Goal: Task Accomplishment & Management: Use online tool/utility

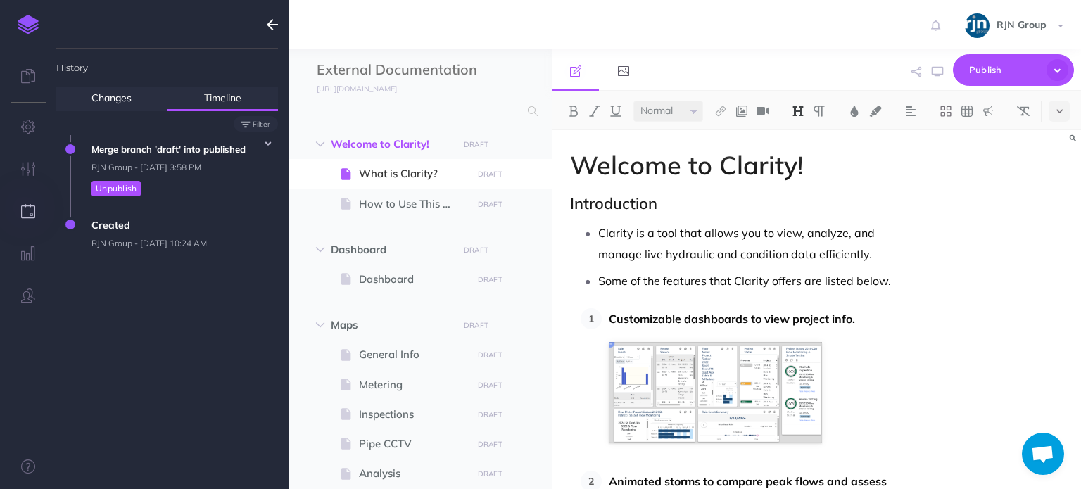
select select "null"
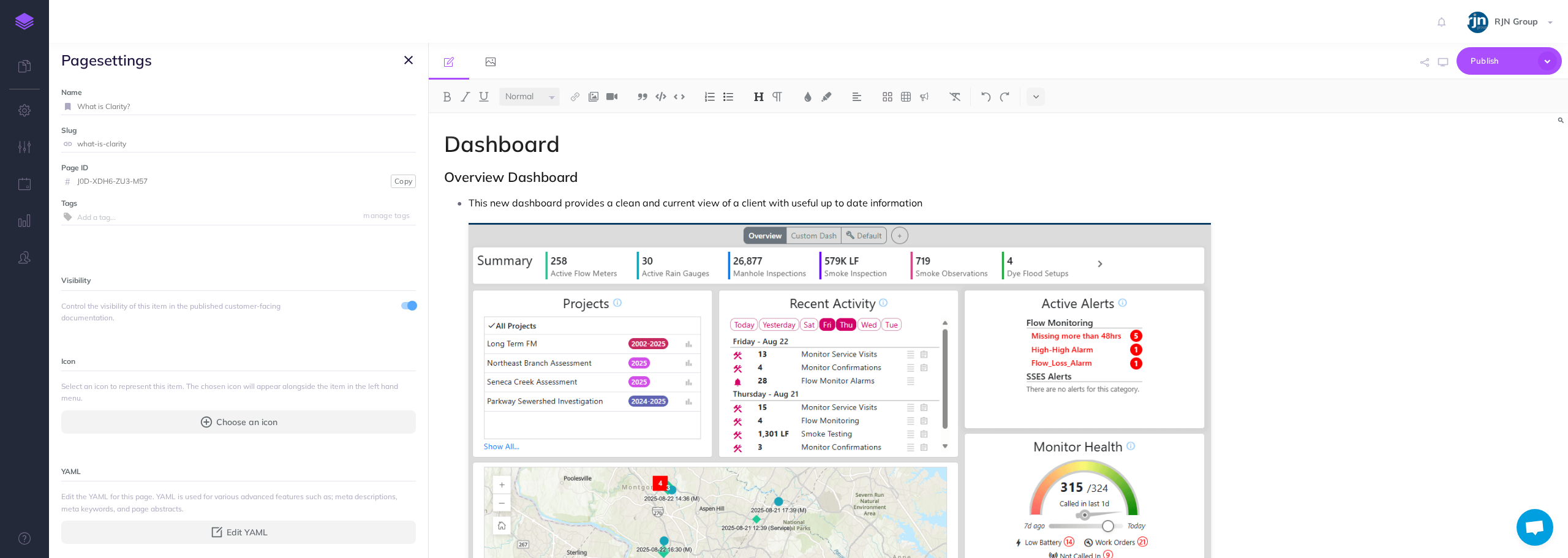
select select "null"
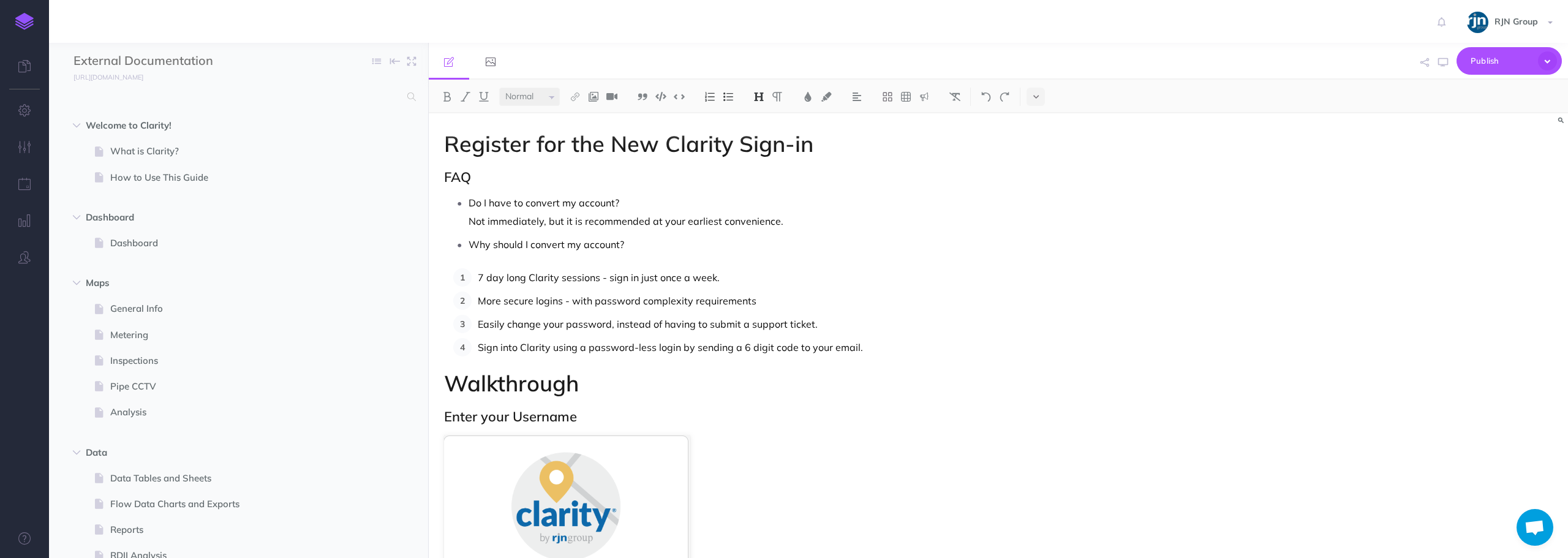
select select "null"
click at [208, 150] on span "What is Clarity?" at bounding box center [232, 151] width 245 height 15
select select "null"
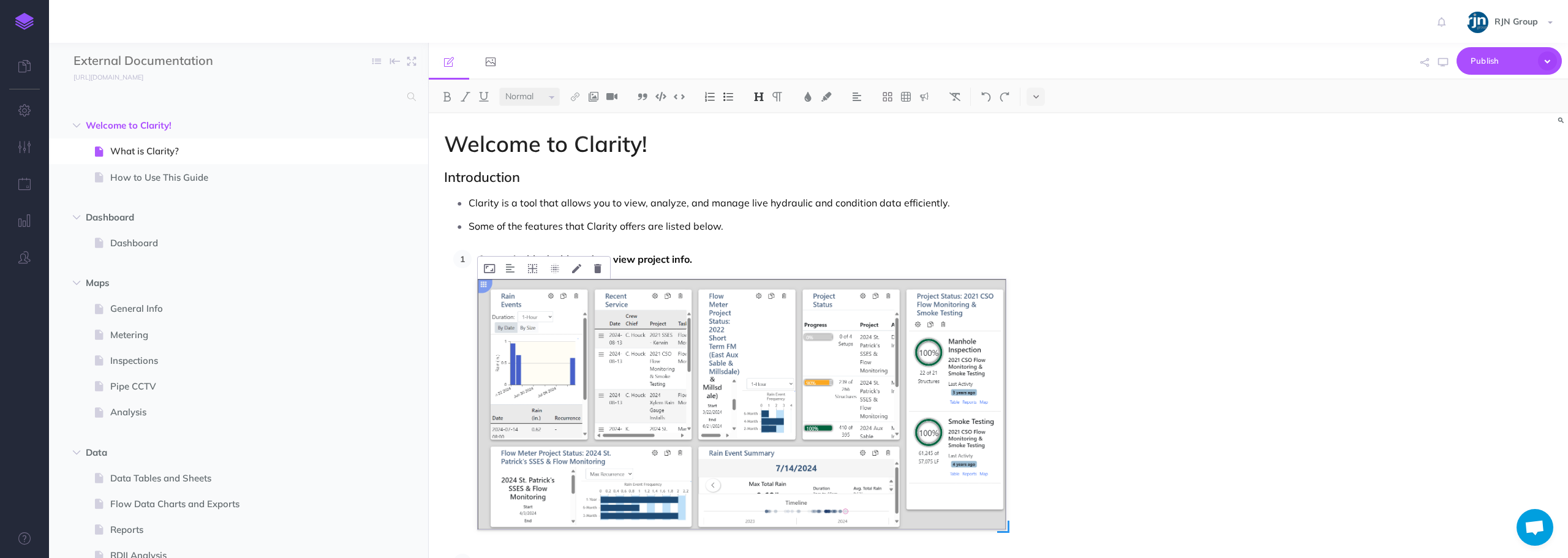
click at [580, 281] on img at bounding box center [741, 404] width 528 height 250
drag, startPoint x: 597, startPoint y: 301, endPoint x: 504, endPoint y: 295, distance: 93.2
click at [504, 295] on img at bounding box center [741, 404] width 528 height 250
click at [538, 269] on button at bounding box center [533, 267] width 22 height 22
click at [579, 271] on icon at bounding box center [577, 268] width 10 height 10
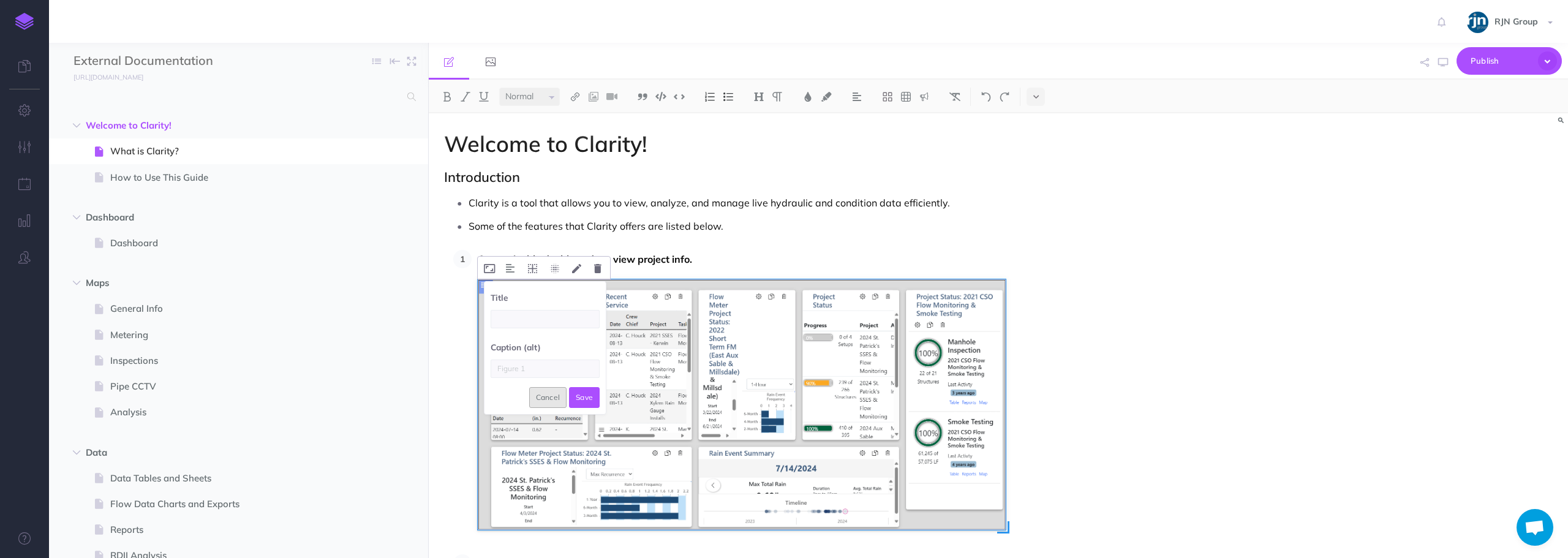
click at [548, 399] on button "Cancel" at bounding box center [548, 398] width 38 height 21
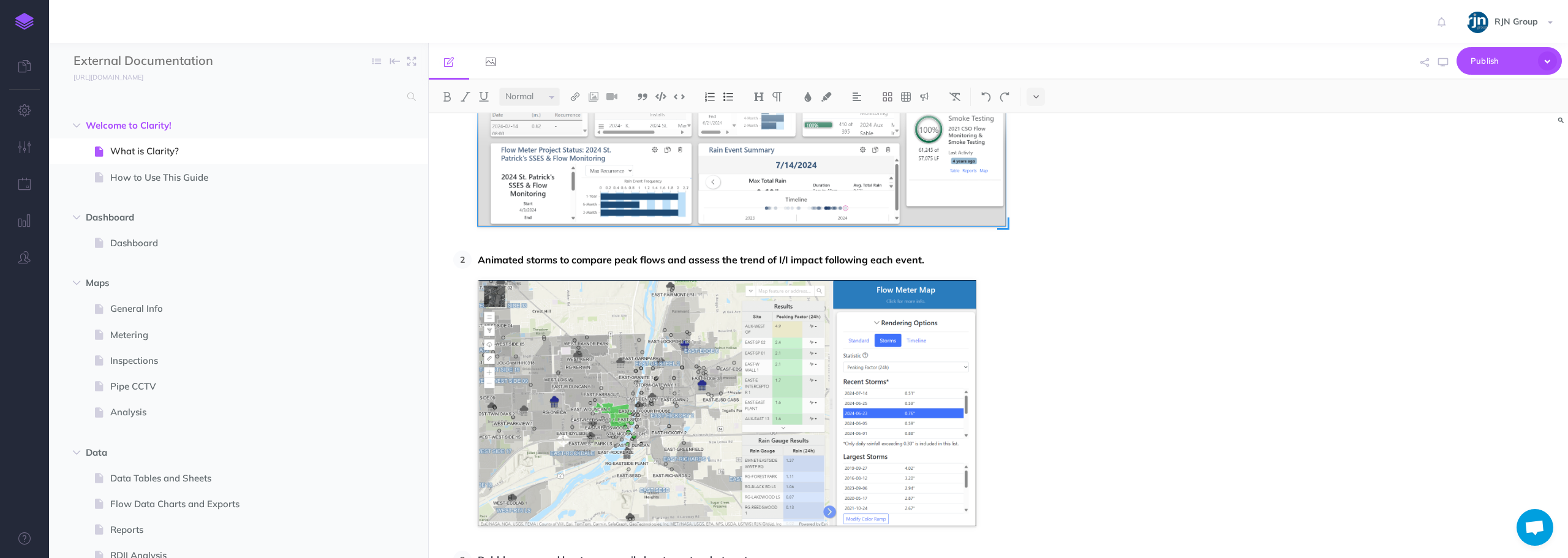
scroll to position [306, 0]
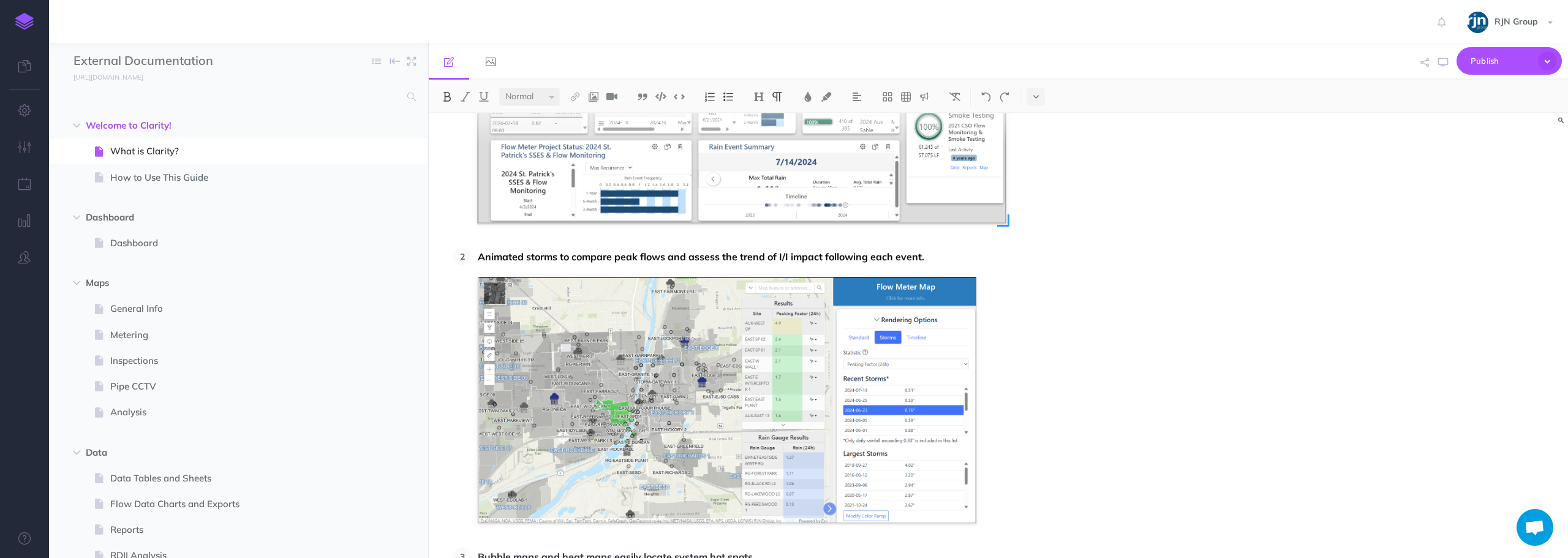
click at [1023, 333] on li "Animated storms to compare peak flows and assess the trend of I/I impact follow…" at bounding box center [841, 385] width 740 height 276
